Goal: Information Seeking & Learning: Check status

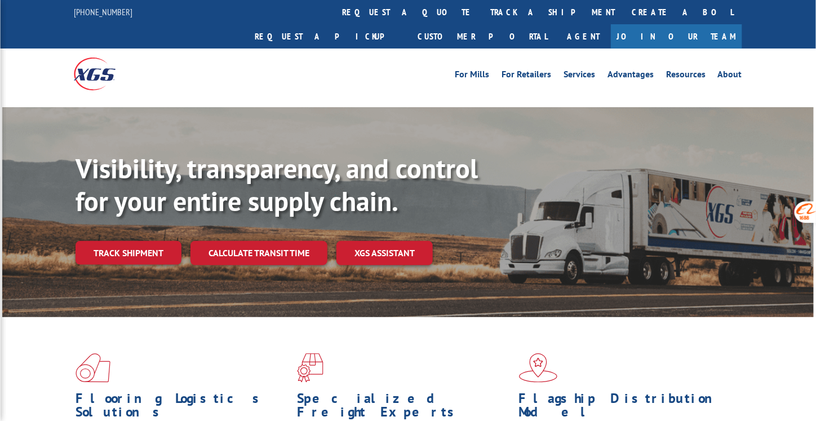
scroll to position [1438, 0]
drag, startPoint x: 0, startPoint y: 0, endPoint x: 356, endPoint y: 19, distance: 356.8
click at [482, 19] on link "track a shipment" at bounding box center [553, 12] width 142 height 24
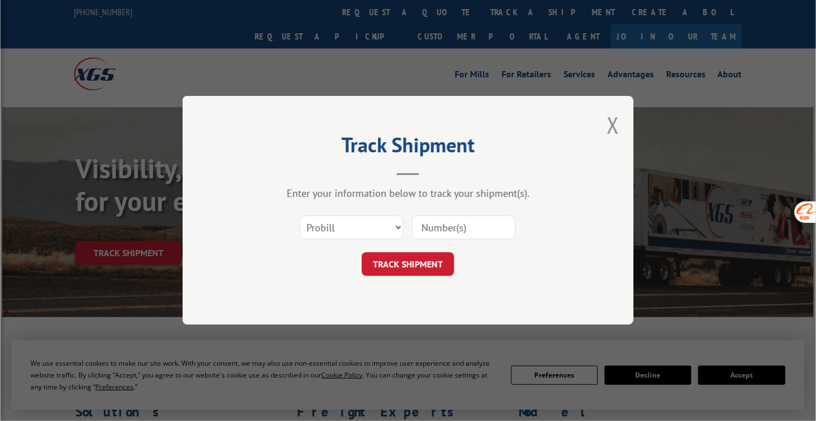
click at [457, 218] on input at bounding box center [464, 228] width 104 height 24
paste input "17009394"
type input "17009394"
click at [429, 266] on button "TRACK SHIPMENT" at bounding box center [408, 265] width 92 height 24
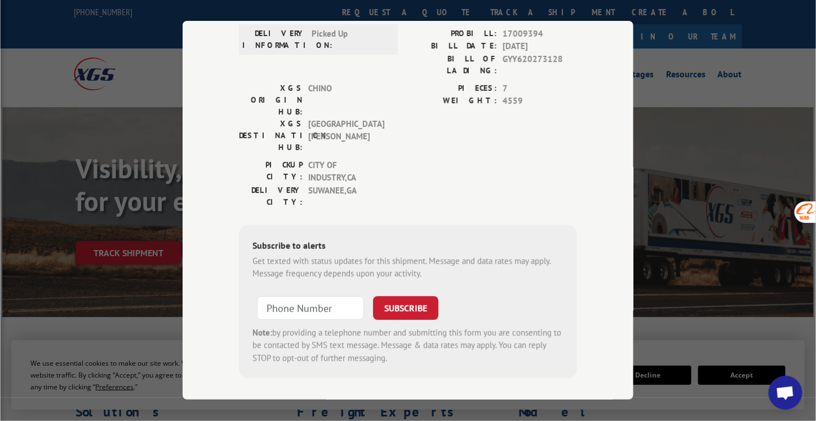
scroll to position [0, 0]
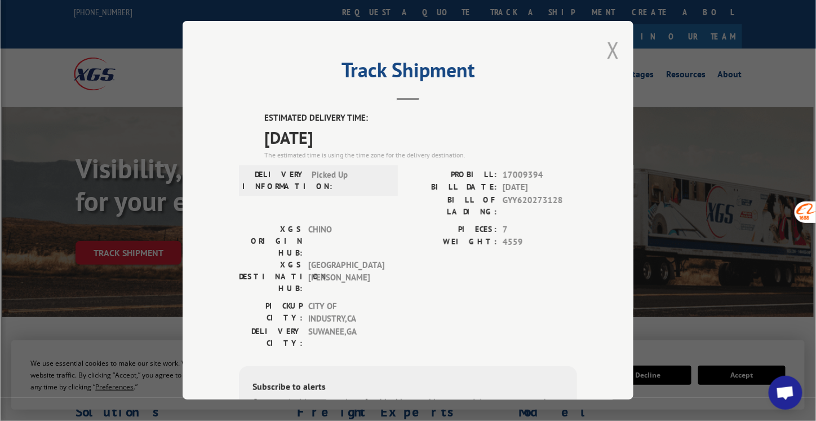
click at [610, 46] on button "Close modal" at bounding box center [613, 50] width 12 height 30
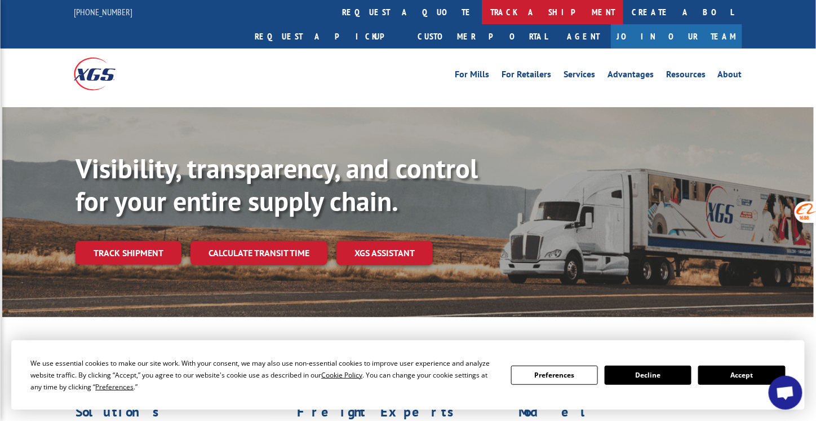
click at [482, 14] on link "track a shipment" at bounding box center [553, 12] width 142 height 24
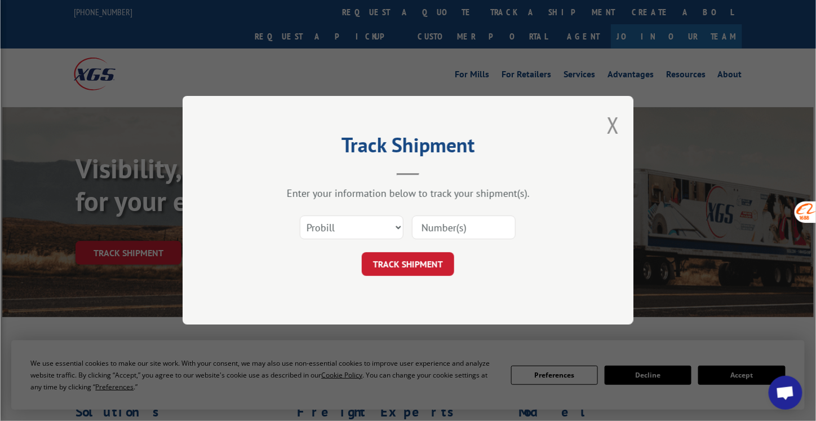
click at [454, 222] on input at bounding box center [464, 228] width 104 height 24
type input "17009394"
click at [441, 270] on button "TRACK SHIPMENT" at bounding box center [408, 265] width 92 height 24
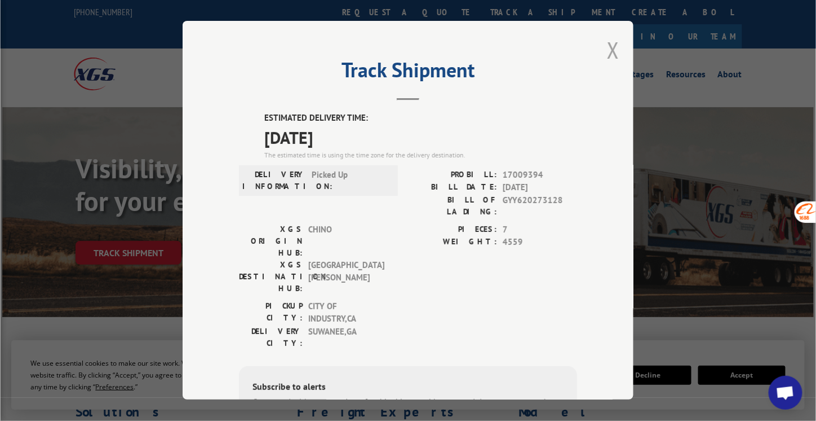
click at [613, 48] on button "Close modal" at bounding box center [613, 50] width 12 height 30
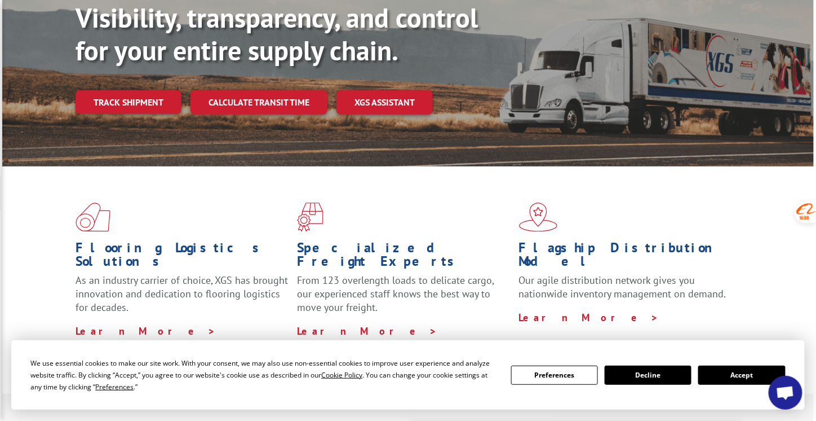
scroll to position [338, 0]
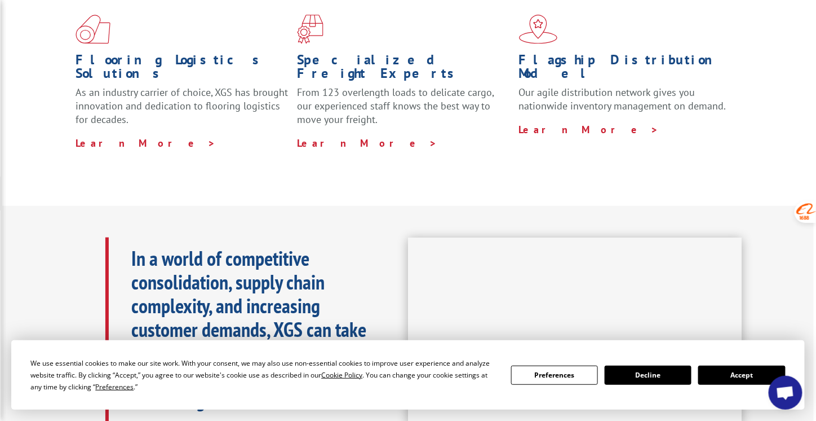
click at [740, 374] on button "Accept" at bounding box center [742, 374] width 87 height 19
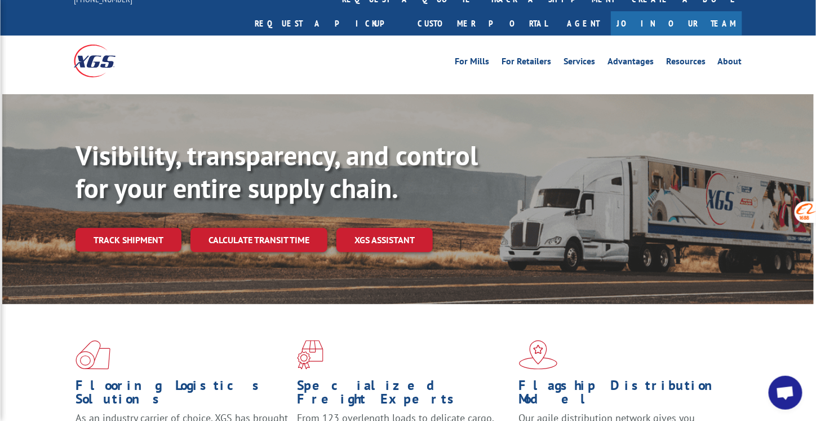
scroll to position [0, 0]
